Goal: Information Seeking & Learning: Find specific fact

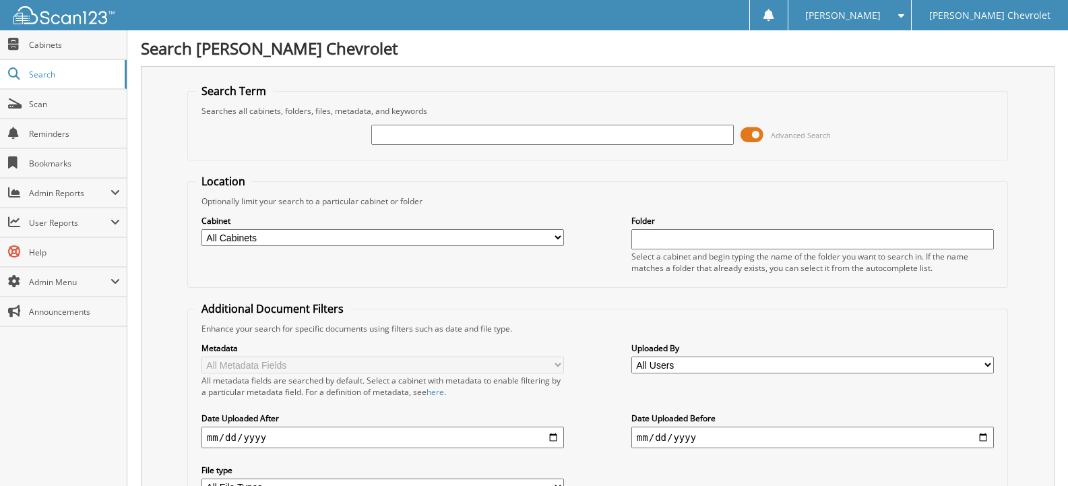
click at [387, 140] on input "text" at bounding box center [552, 135] width 362 height 20
type input "[US_STATE] TAX"
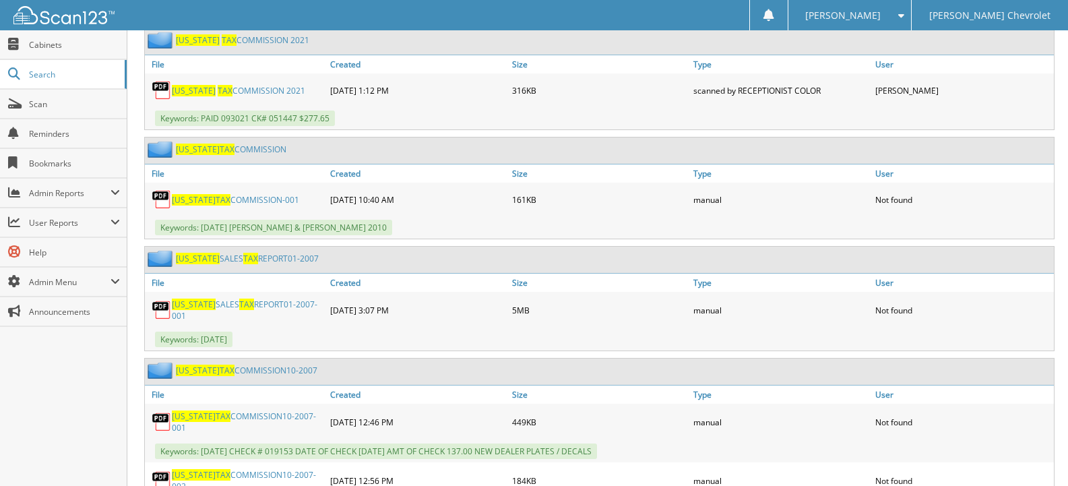
scroll to position [1145, 0]
